Goal: Task Accomplishment & Management: Use online tool/utility

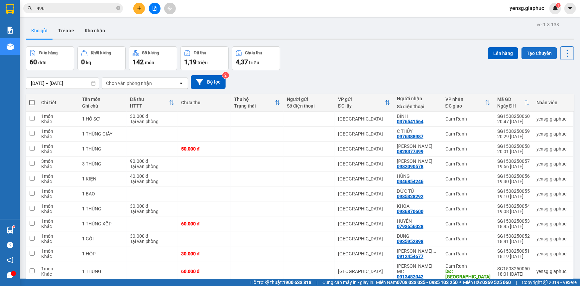
click at [533, 56] on button "Tạo Chuyến" at bounding box center [540, 53] width 36 height 12
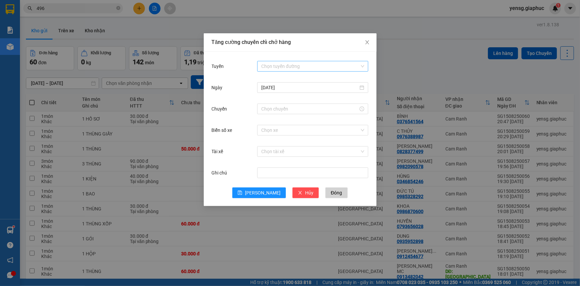
click at [289, 63] on input "Tuyến" at bounding box center [310, 66] width 98 height 10
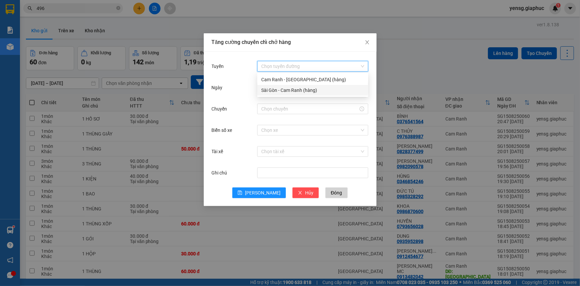
click at [292, 92] on div "Sài Gòn - Cam Ranh (hàng)" at bounding box center [312, 89] width 103 height 7
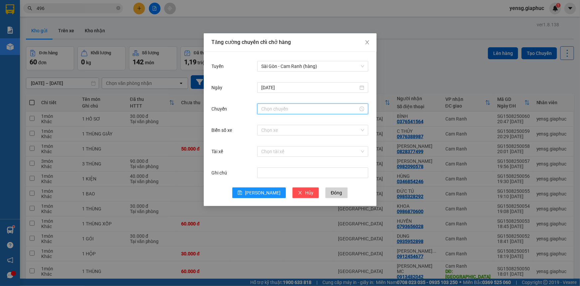
click at [274, 108] on input "Chuyến" at bounding box center [309, 108] width 97 height 7
click at [269, 176] on div "22" at bounding box center [266, 175] width 19 height 9
type input "22:00"
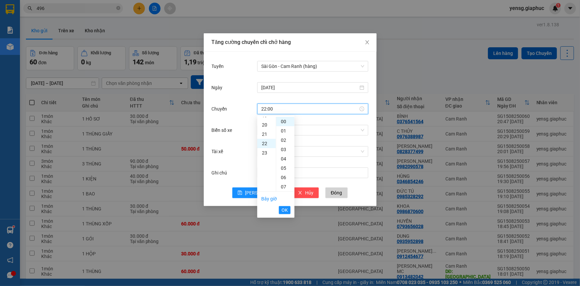
scroll to position [205, 0]
click at [283, 209] on span "OK" at bounding box center [285, 209] width 6 height 7
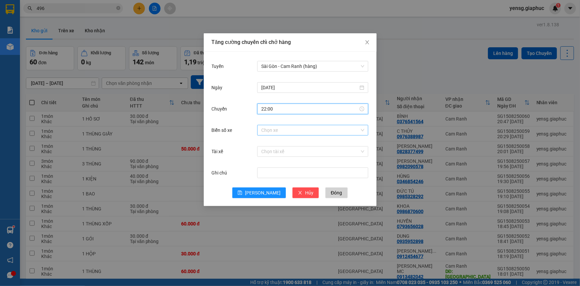
click at [286, 129] on input "Biển số xe" at bounding box center [310, 130] width 98 height 10
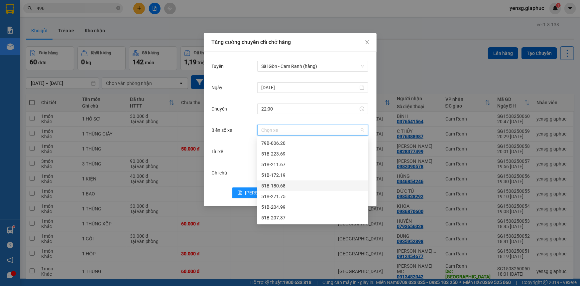
click at [294, 185] on div "51B-180.68" at bounding box center [312, 185] width 103 height 7
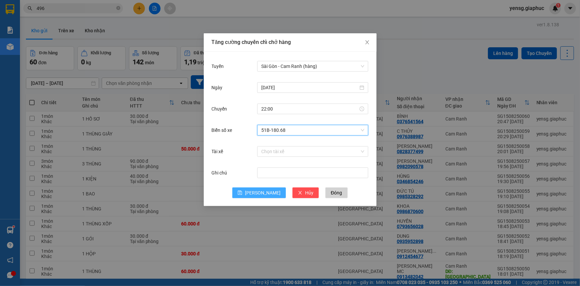
click at [268, 193] on button "[PERSON_NAME]" at bounding box center [259, 192] width 54 height 11
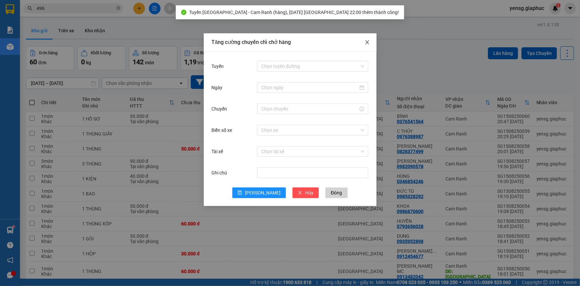
click at [369, 45] on icon "close" at bounding box center [367, 42] width 5 height 5
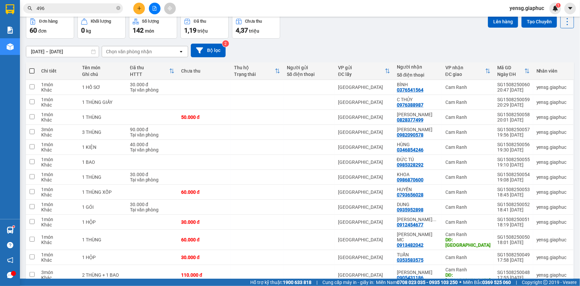
scroll to position [0, 0]
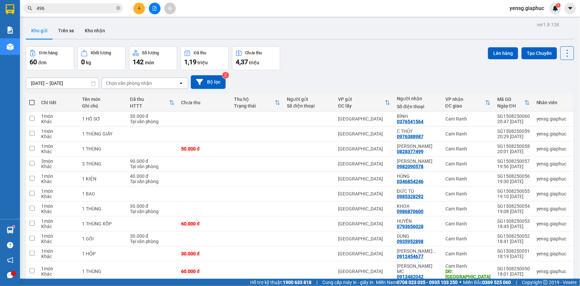
click at [32, 101] on span at bounding box center [31, 102] width 5 height 5
click at [32, 99] on input "checkbox" at bounding box center [32, 99] width 0 height 0
checkbox input "true"
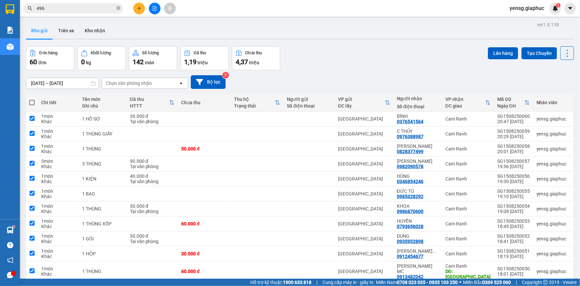
checkbox input "true"
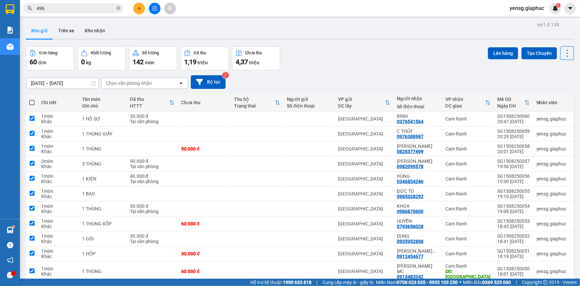
checkbox input "true"
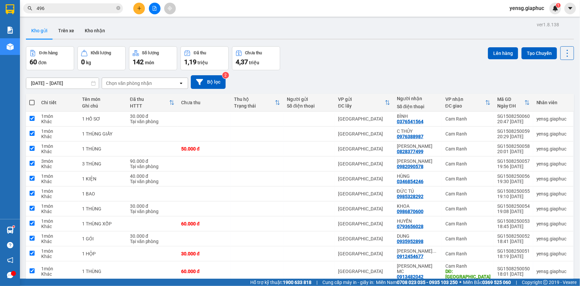
checkbox input "true"
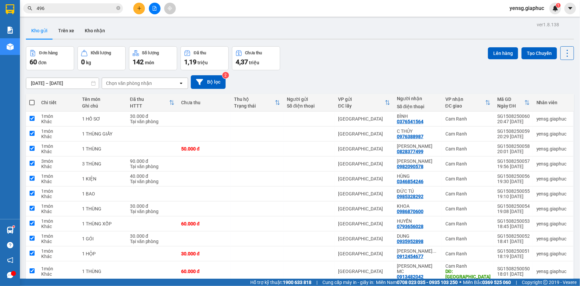
checkbox input "true"
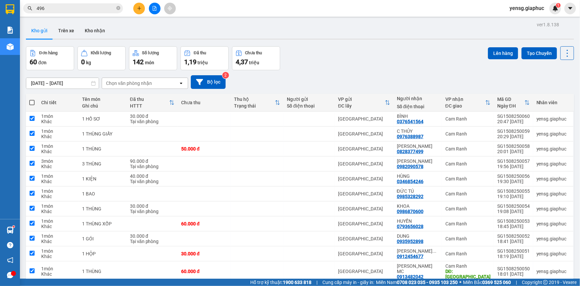
checkbox input "true"
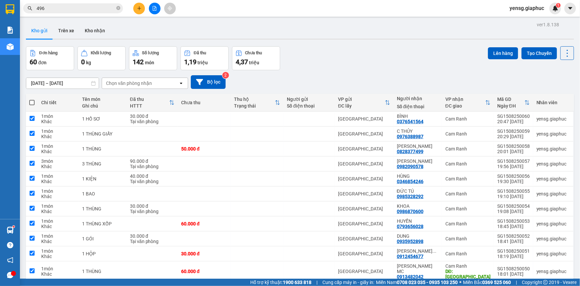
checkbox input "true"
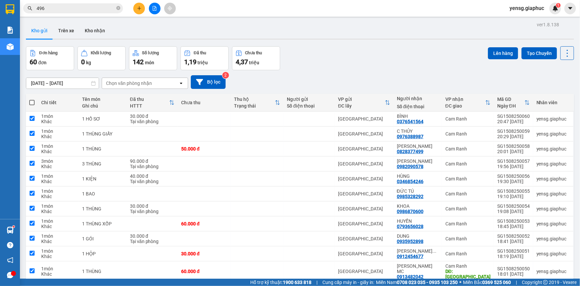
checkbox input "true"
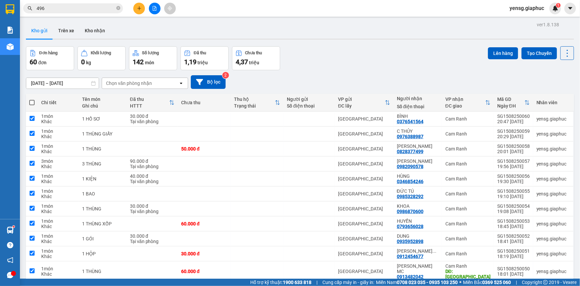
checkbox input "true"
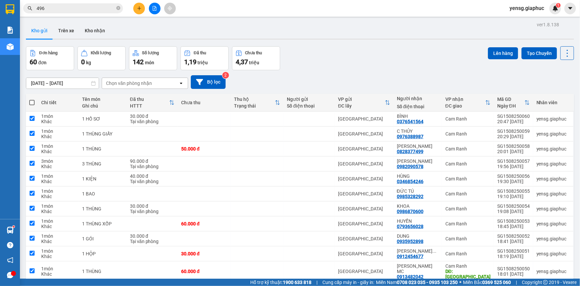
checkbox input "true"
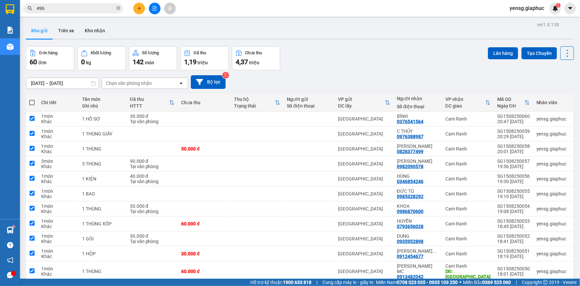
checkbox input "true"
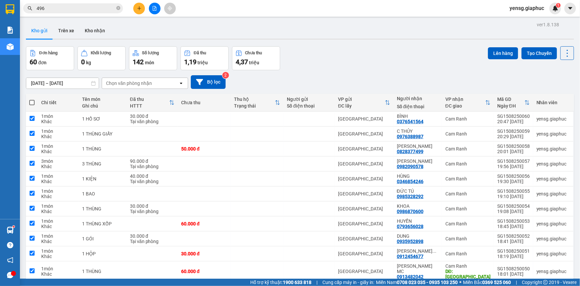
checkbox input "true"
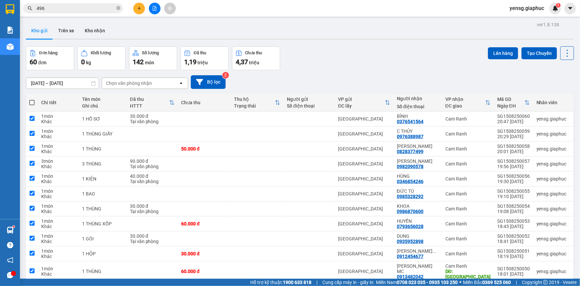
checkbox input "true"
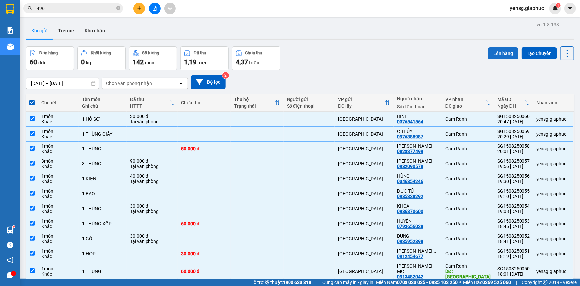
click at [490, 54] on button "Lên hàng" at bounding box center [503, 53] width 30 height 12
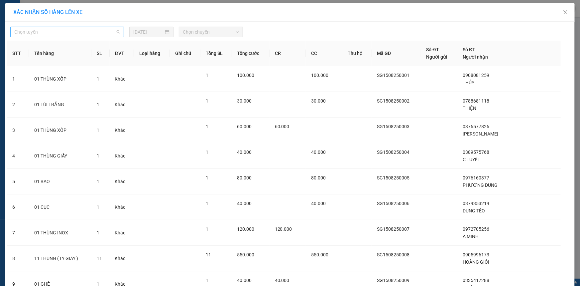
click at [90, 32] on span "Chọn tuyến" at bounding box center [67, 32] width 106 height 10
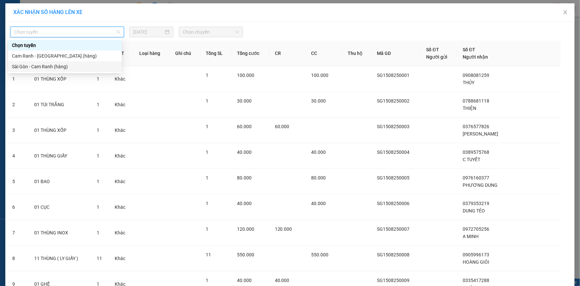
click at [72, 65] on div "Sài Gòn - Cam Ranh (hàng)" at bounding box center [65, 66] width 106 height 7
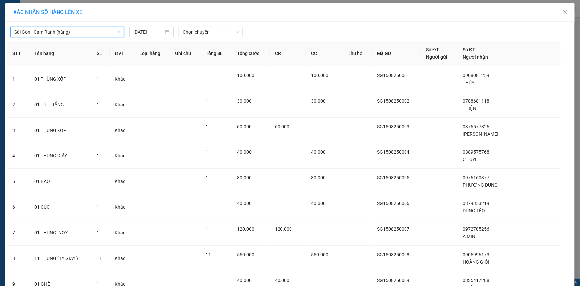
click at [202, 33] on span "Chọn chuyến" at bounding box center [211, 32] width 56 height 10
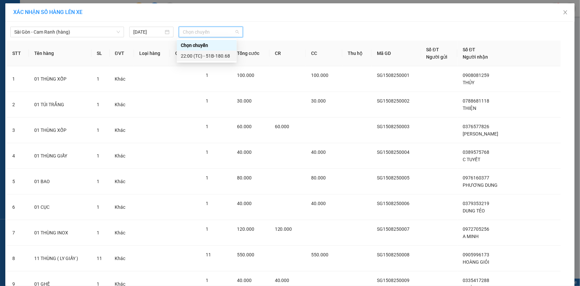
click at [207, 55] on div "22:00 (TC) - 51B-180.68" at bounding box center [207, 55] width 52 height 7
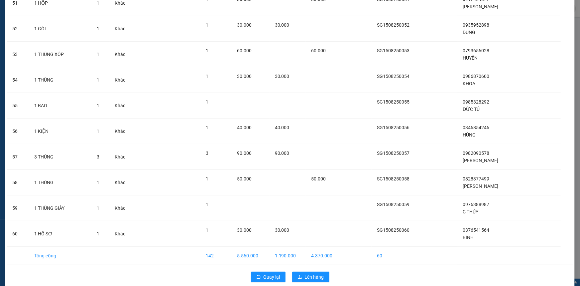
scroll to position [1367, 0]
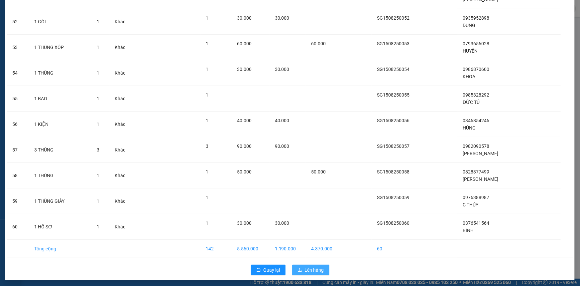
click at [307, 270] on span "Lên hàng" at bounding box center [314, 269] width 19 height 7
click at [306, 266] on span "Lên hàng" at bounding box center [314, 269] width 19 height 7
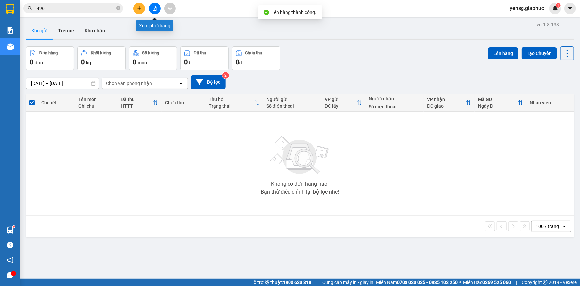
click at [158, 7] on button at bounding box center [155, 9] width 12 height 12
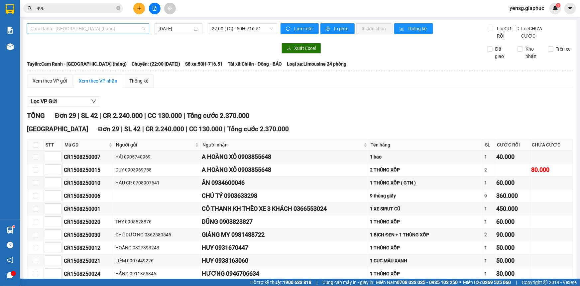
click at [74, 29] on span "Cam Ranh - [GEOGRAPHIC_DATA] (hàng)" at bounding box center [88, 29] width 115 height 10
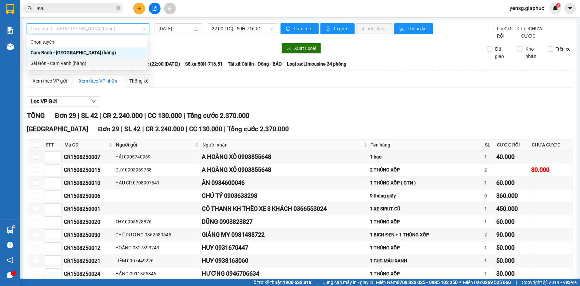
click at [68, 60] on div "Sài Gòn - Cam Ranh (hàng)" at bounding box center [88, 63] width 114 height 7
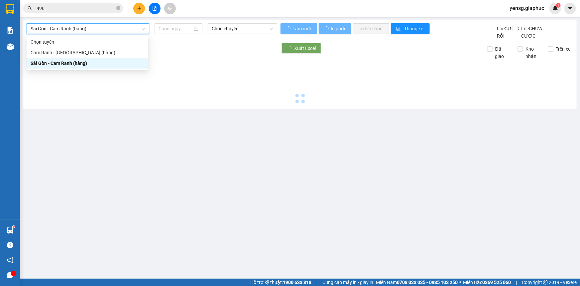
type input "[DATE]"
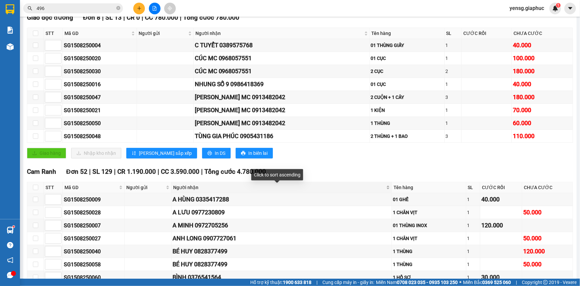
scroll to position [121, 0]
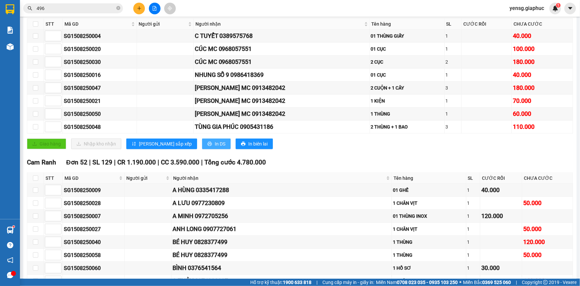
click at [215, 147] on span "In DS" at bounding box center [220, 143] width 11 height 7
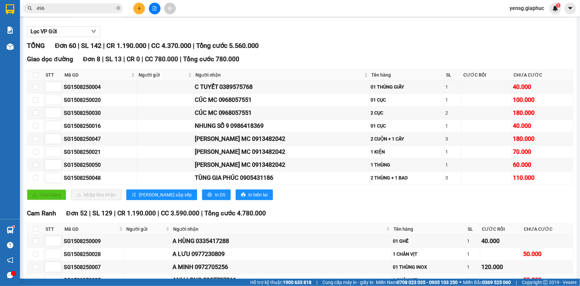
scroll to position [0, 0]
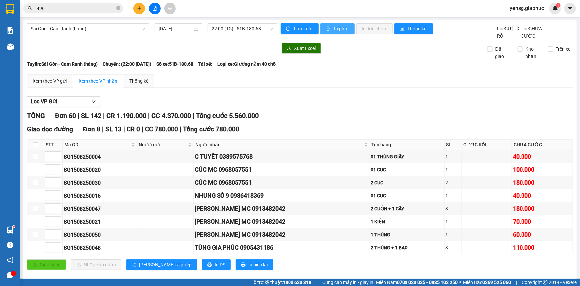
click at [344, 27] on span "In phơi" at bounding box center [341, 28] width 15 height 7
click at [330, 29] on button "In phơi" at bounding box center [338, 28] width 34 height 11
